Goal: Information Seeking & Learning: Find specific fact

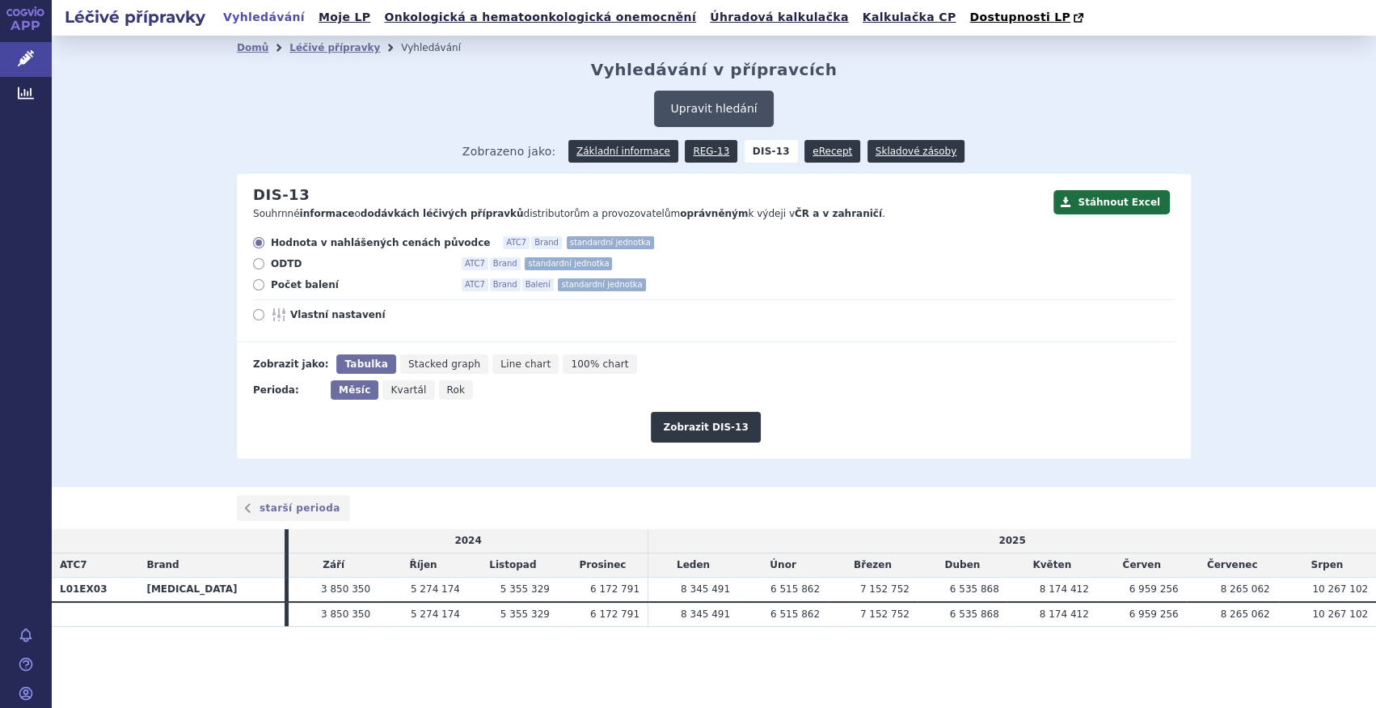
click at [678, 112] on button "Upravit hledání" at bounding box center [713, 109] width 119 height 36
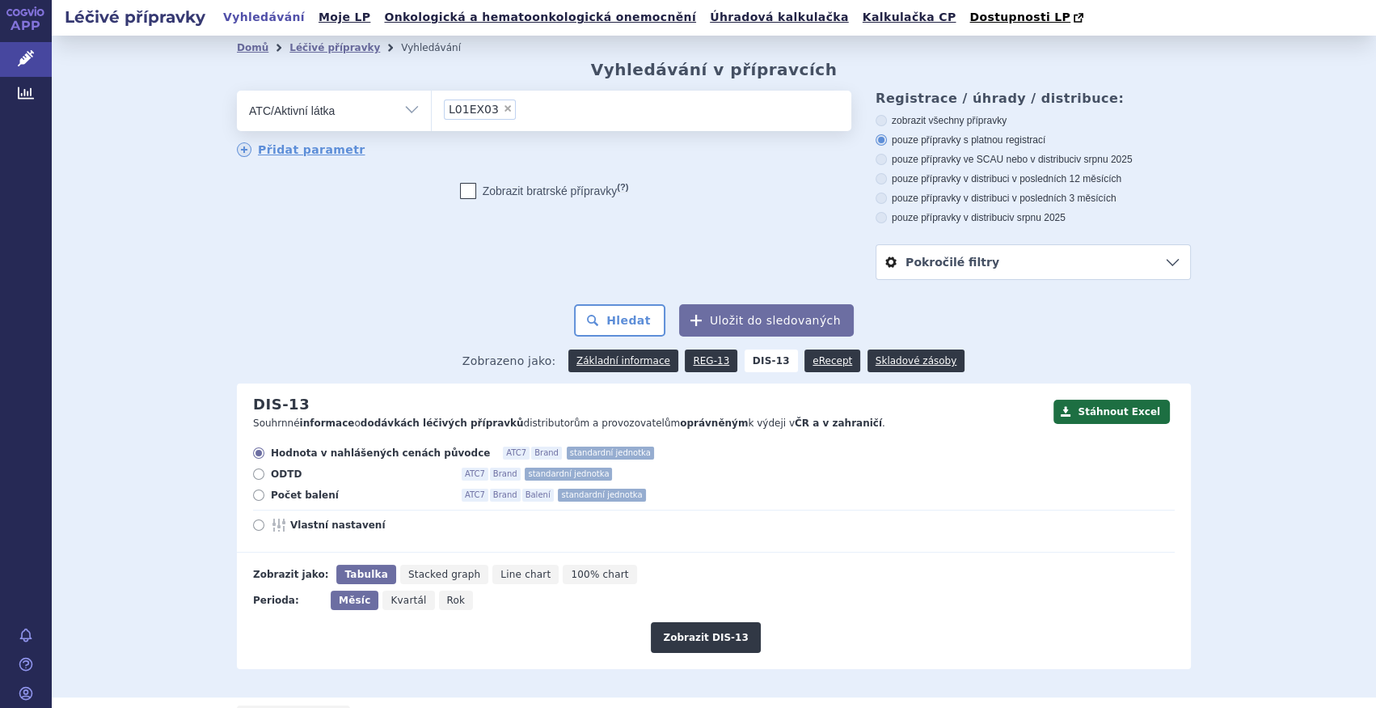
click at [503, 110] on span "×" at bounding box center [508, 109] width 10 height 10
click at [432, 110] on select "L01EX03" at bounding box center [431, 110] width 1 height 40
select select
click at [496, 110] on ul at bounding box center [642, 108] width 420 height 34
click at [432, 110] on select at bounding box center [431, 110] width 1 height 40
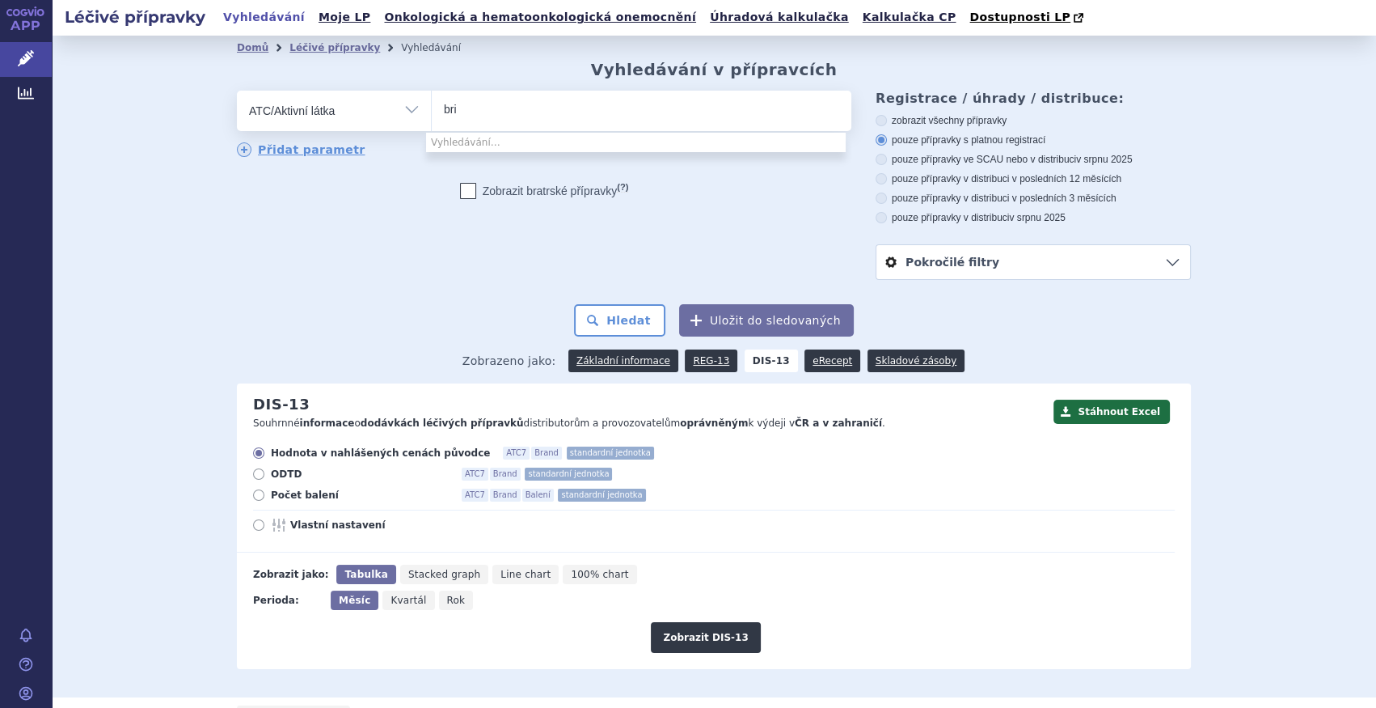
type input "briv"
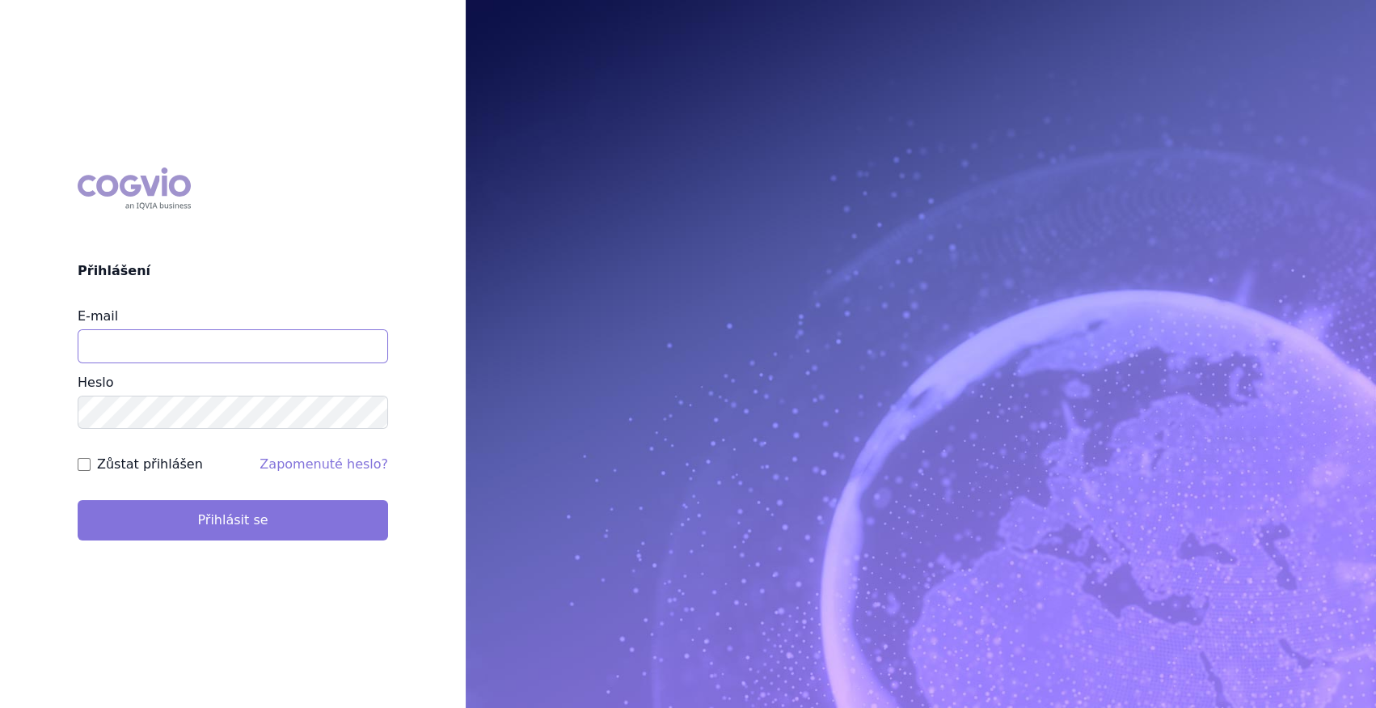
type input "marek_sebrle@accord-healthcare.com"
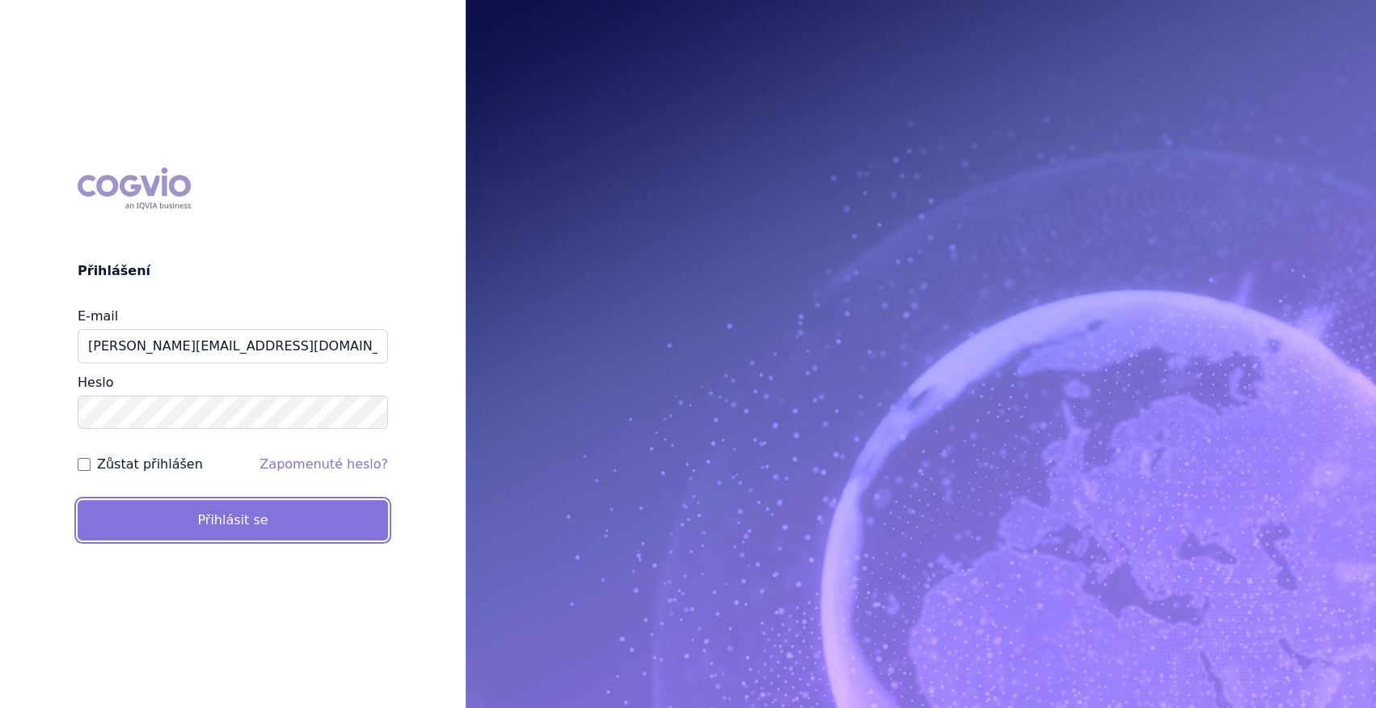
click at [243, 522] on button "Přihlásit se" at bounding box center [233, 520] width 311 height 40
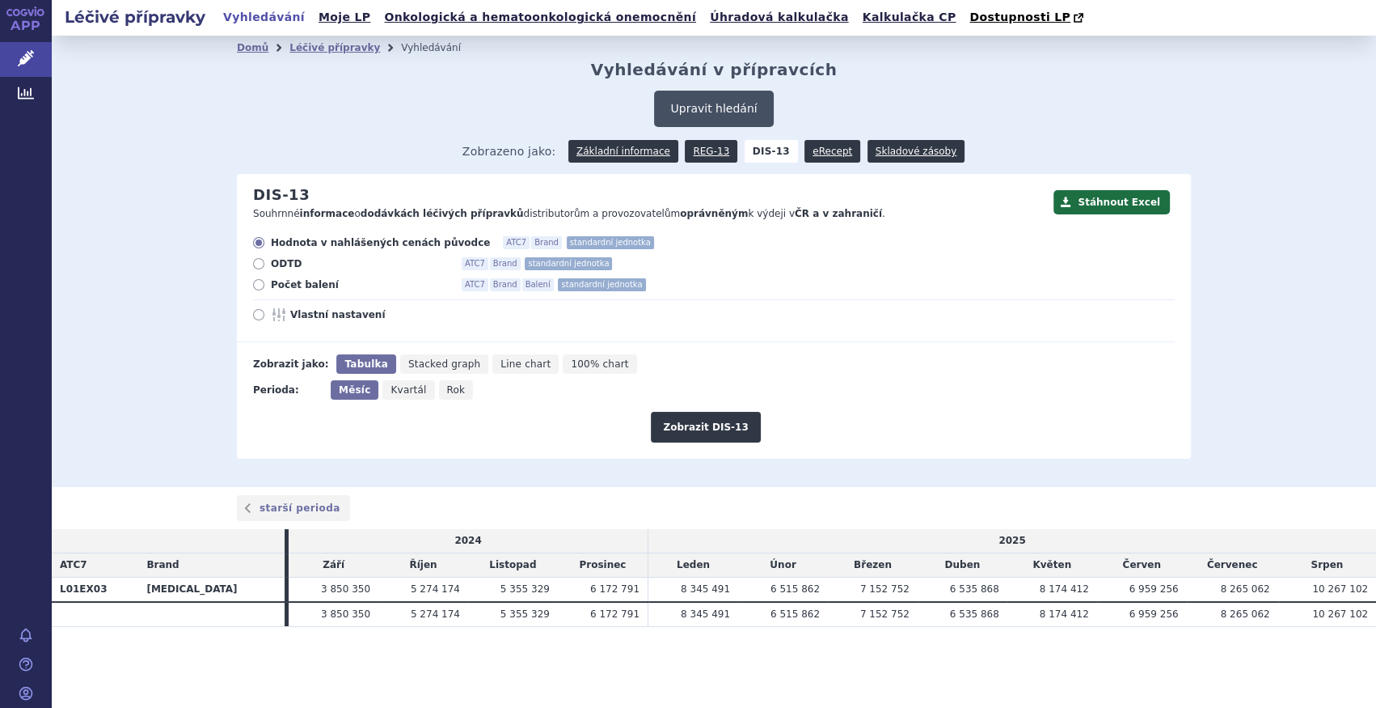
click at [711, 107] on button "Upravit hledání" at bounding box center [713, 109] width 119 height 36
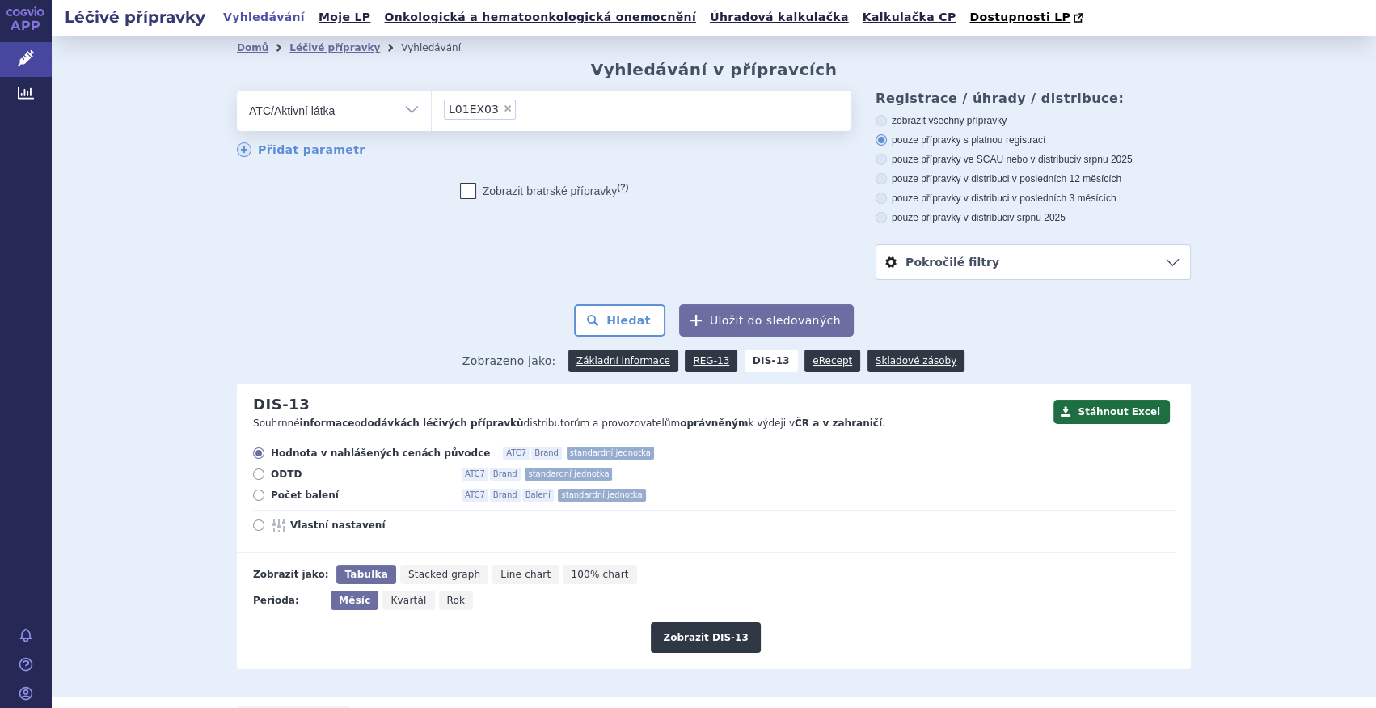
click at [503, 109] on span "×" at bounding box center [508, 109] width 10 height 10
click at [432, 109] on select "L01EX03" at bounding box center [431, 110] width 1 height 40
select select
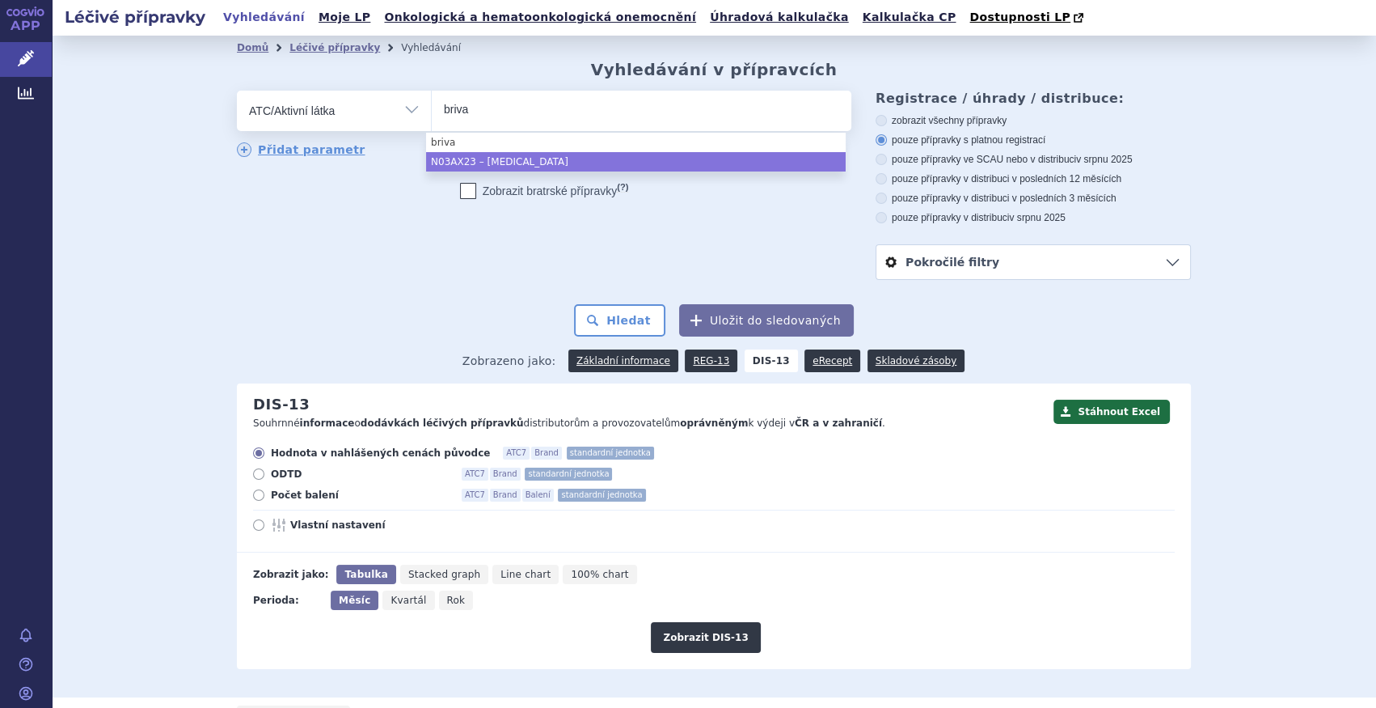
type input "briva"
select select "N03AX23"
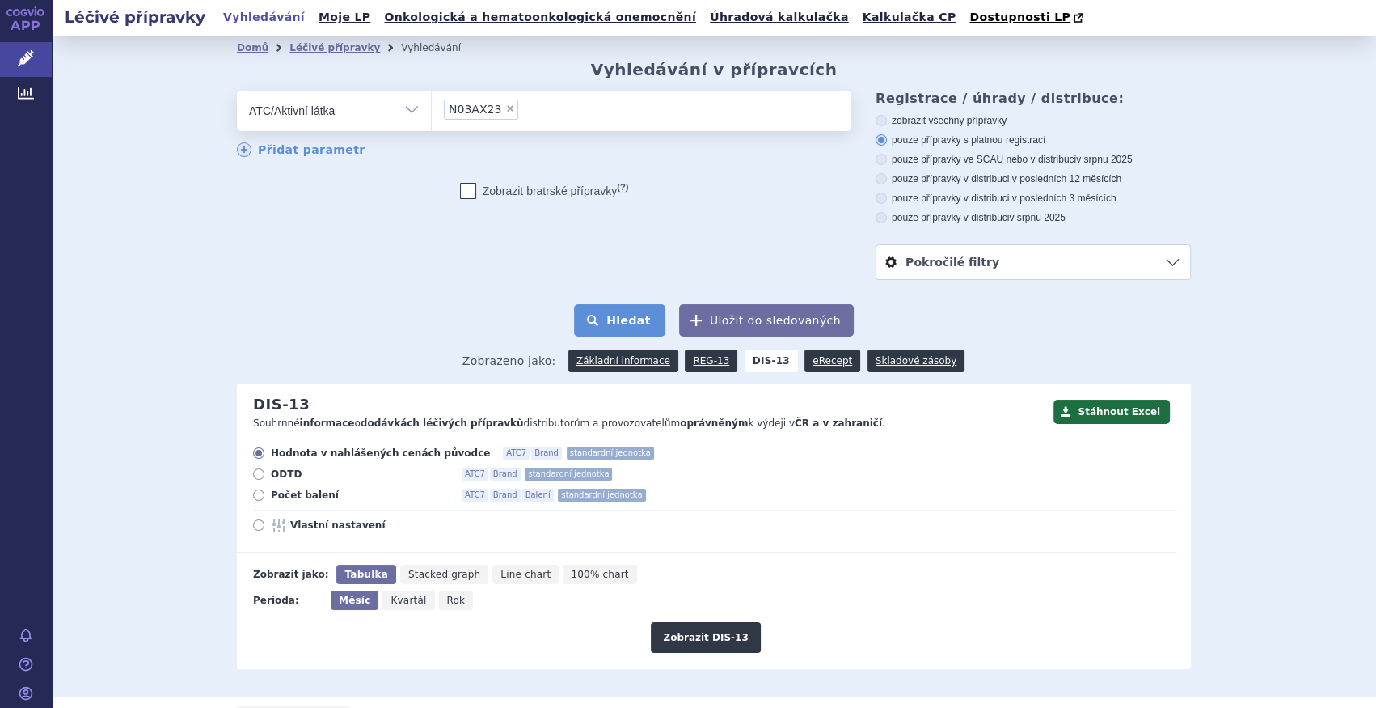
click at [617, 322] on button "Hledat" at bounding box center [619, 320] width 91 height 32
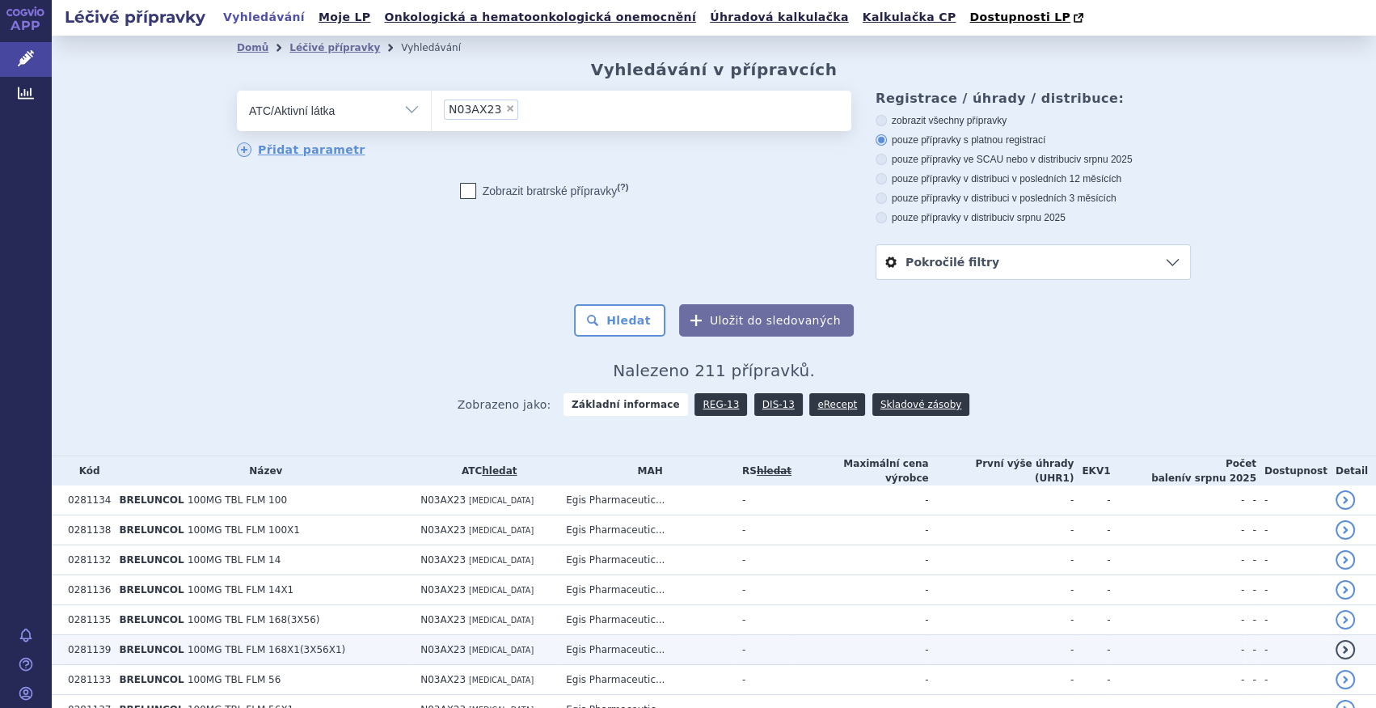
scroll to position [294, 0]
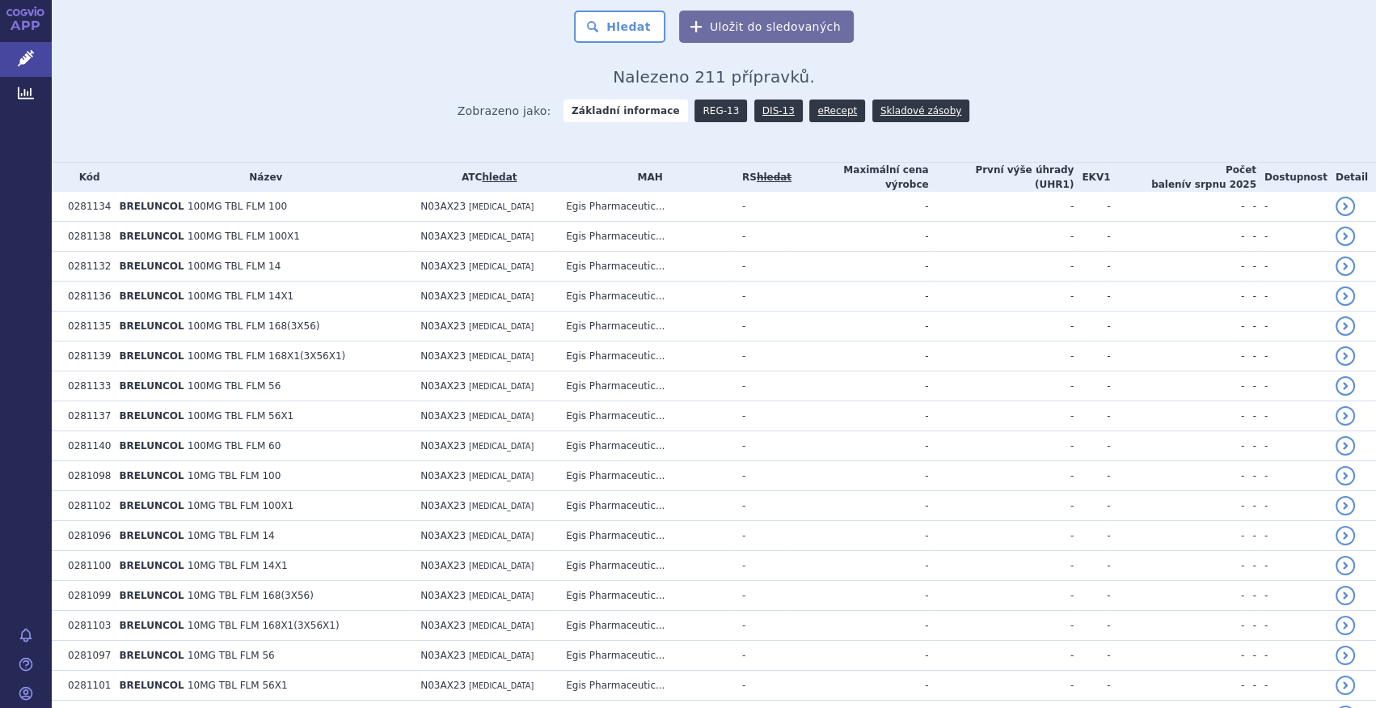
click at [710, 108] on link "REG-13" at bounding box center [721, 110] width 53 height 23
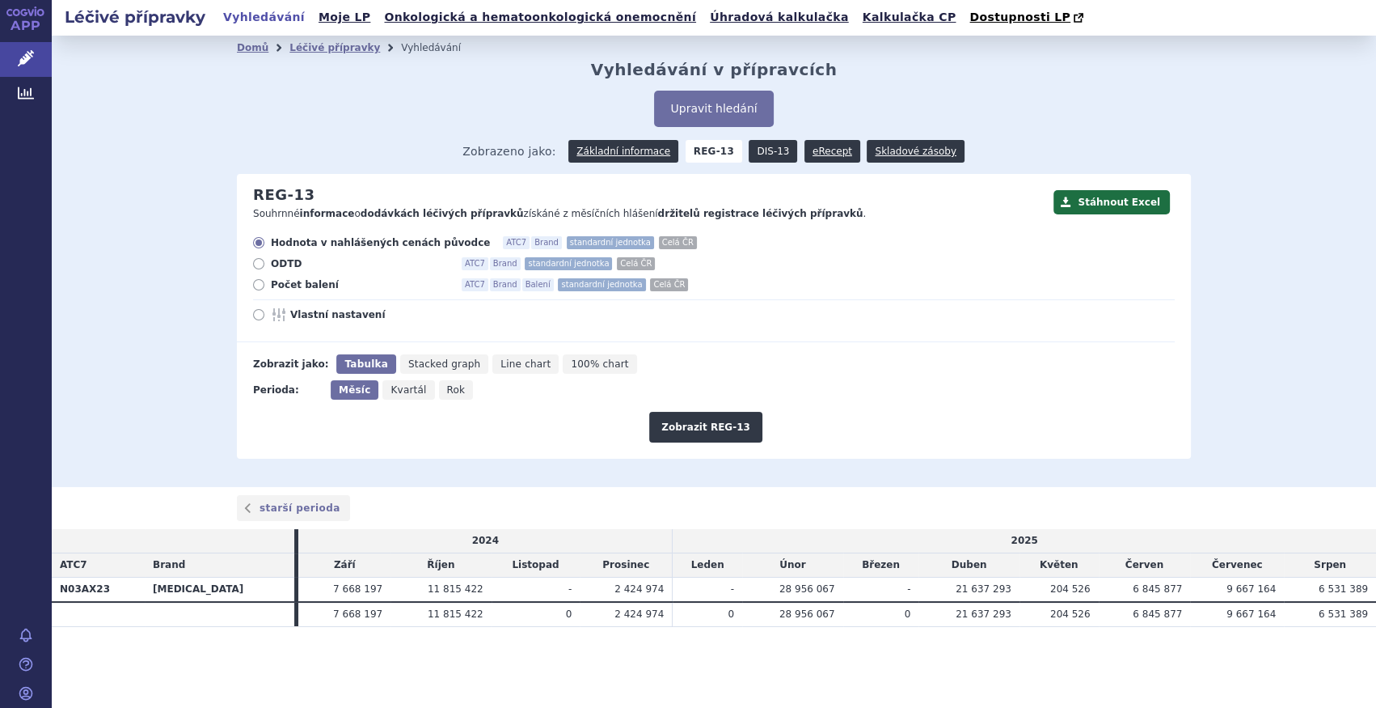
click at [767, 159] on link "DIS-13" at bounding box center [773, 151] width 49 height 23
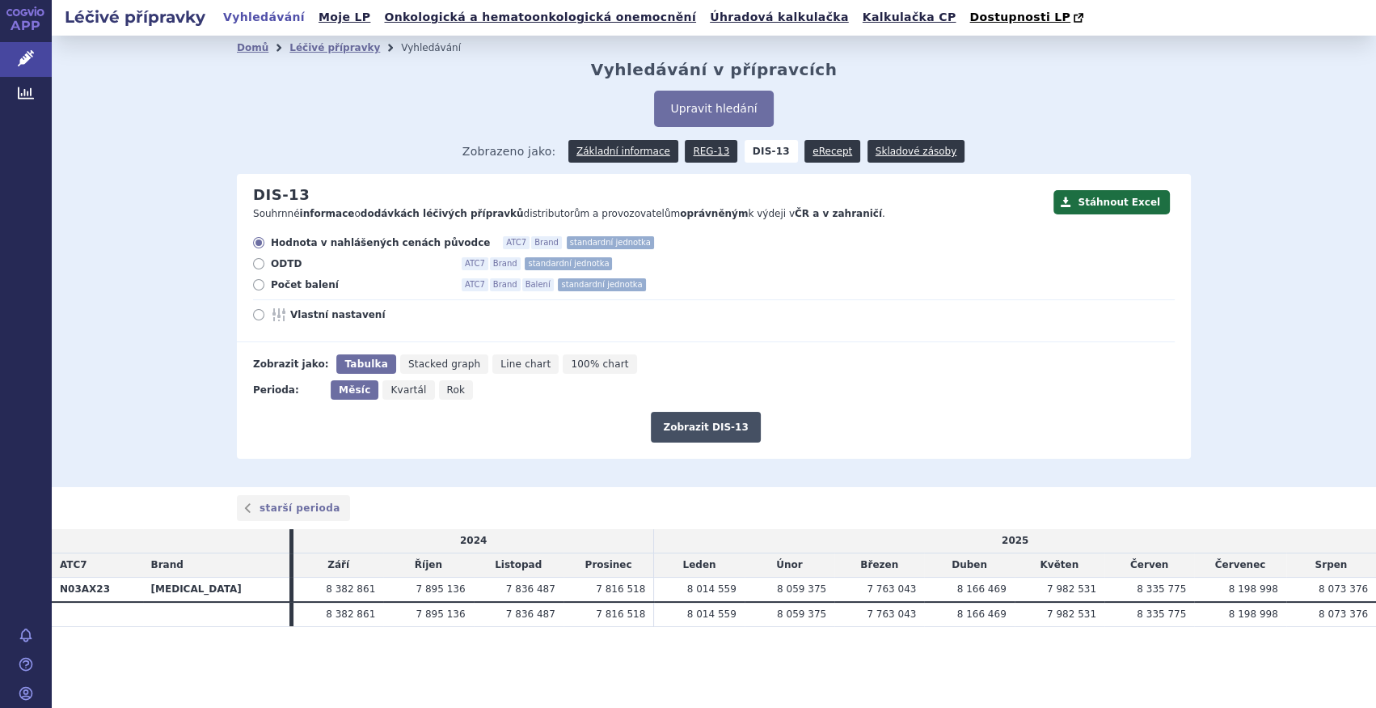
click at [703, 425] on button "Zobrazit DIS-13" at bounding box center [705, 427] width 109 height 31
click at [300, 290] on span "Počet balení" at bounding box center [360, 284] width 178 height 13
click at [265, 290] on input "Počet balení ATC7 Brand Balení standardní jednotka" at bounding box center [260, 286] width 11 height 11
radio input "true"
click at [687, 425] on button "Zobrazit DIS-13" at bounding box center [705, 427] width 109 height 31
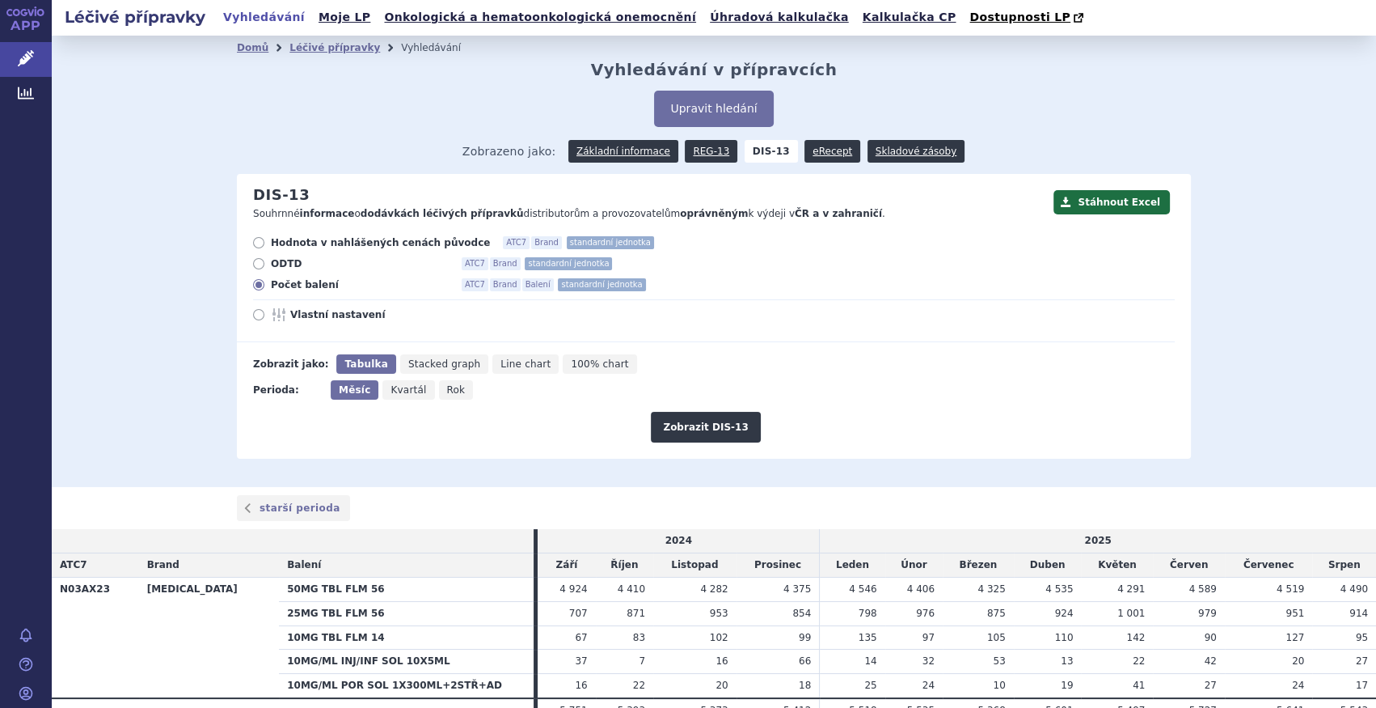
click at [447, 388] on icon "Rok" at bounding box center [456, 389] width 35 height 19
click at [447, 388] on input "Rok" at bounding box center [444, 385] width 11 height 11
radio input "true"
click at [671, 433] on button "Zobrazit DIS-13" at bounding box center [705, 427] width 109 height 31
